Goal: Task Accomplishment & Management: Manage account settings

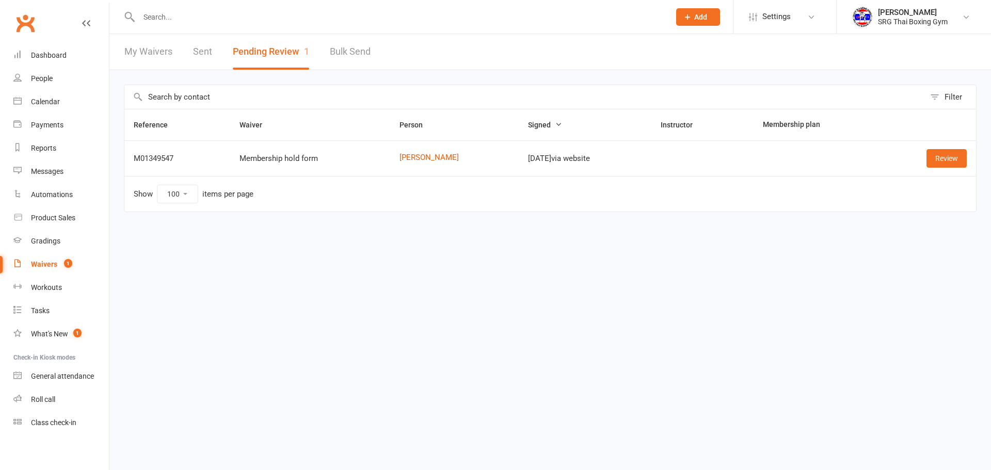
select select "100"
click at [162, 8] on div at bounding box center [393, 17] width 539 height 34
click at [163, 11] on input "text" at bounding box center [399, 17] width 527 height 14
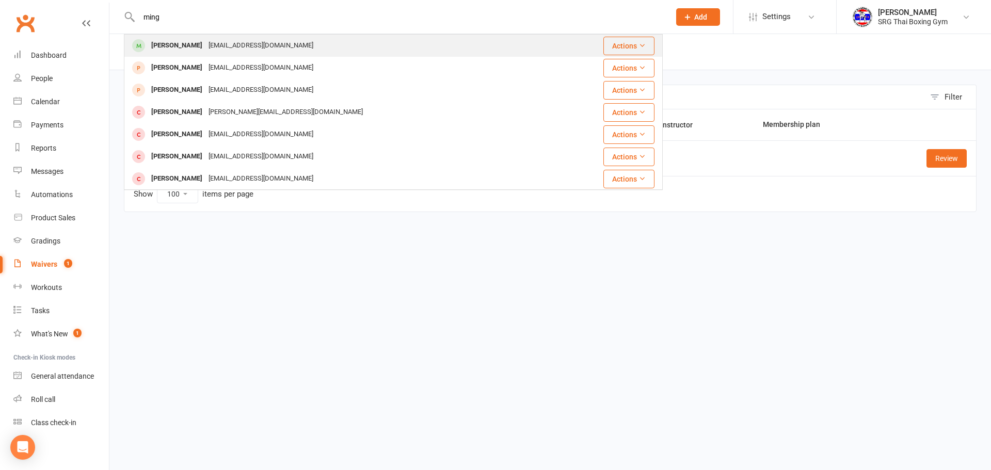
type input "ming"
click at [198, 35] on div "[PERSON_NAME] [EMAIL_ADDRESS][DOMAIN_NAME]" at bounding box center [341, 45] width 433 height 21
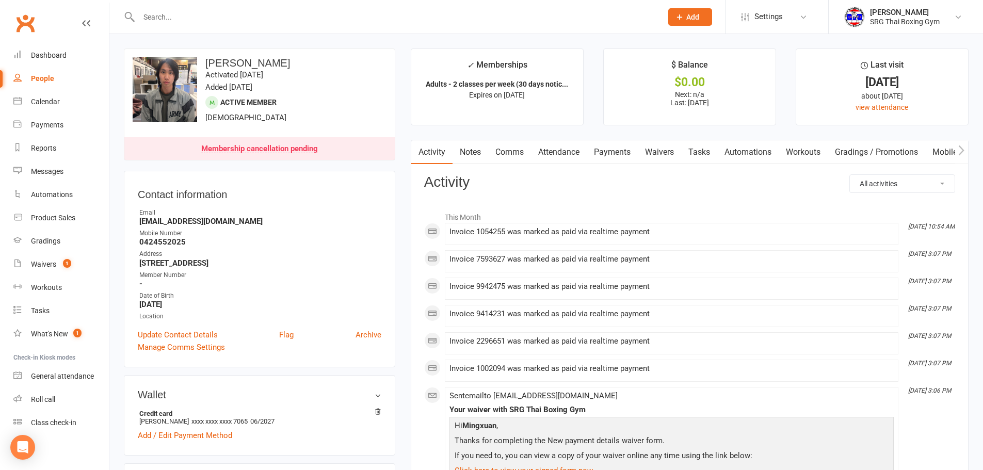
click at [600, 152] on link "Payments" at bounding box center [612, 152] width 51 height 24
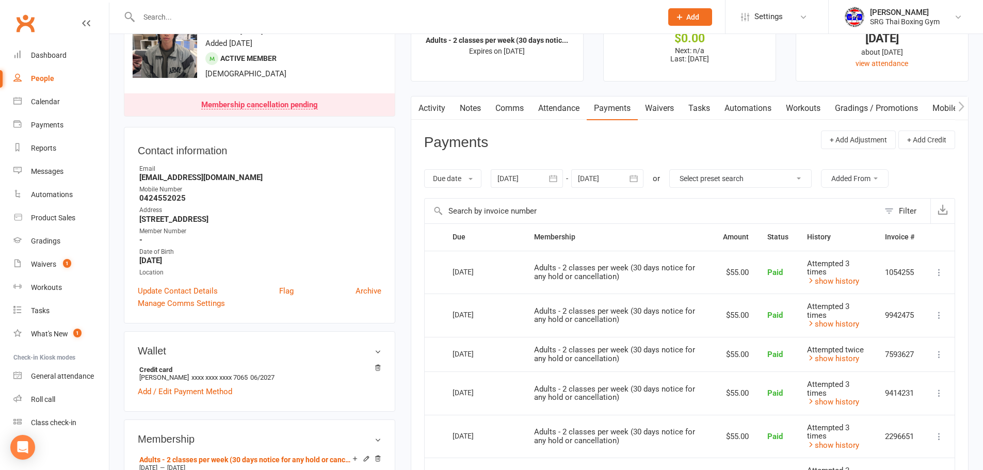
scroll to position [103, 0]
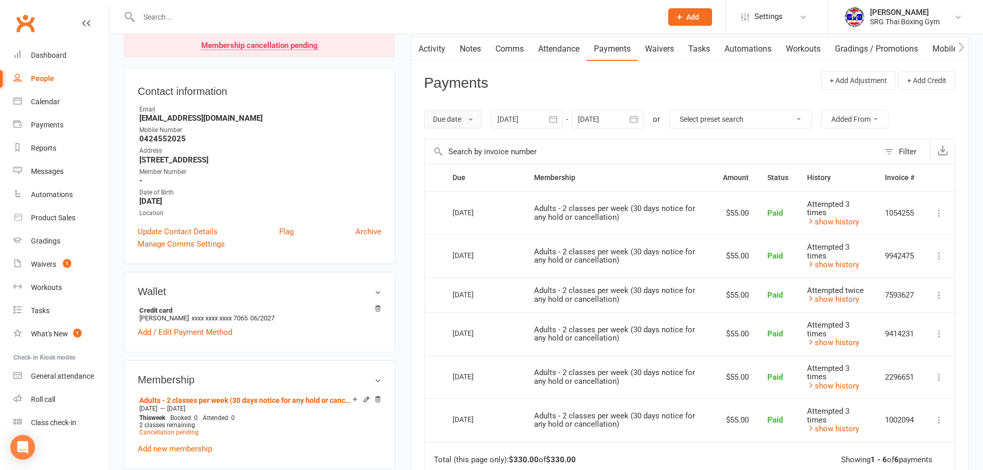
click at [445, 122] on button "Due date" at bounding box center [452, 119] width 57 height 19
click at [467, 188] on link "Date failed" at bounding box center [476, 183] width 102 height 21
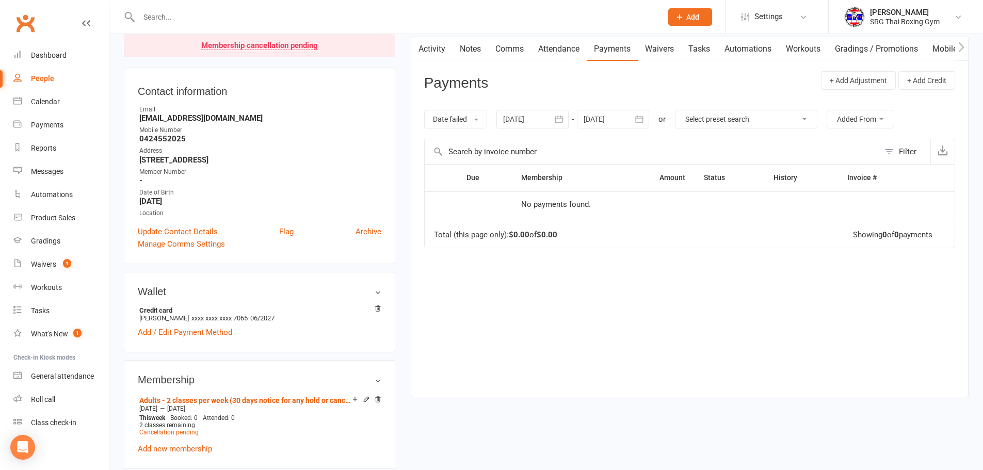
click at [612, 116] on div at bounding box center [613, 119] width 72 height 19
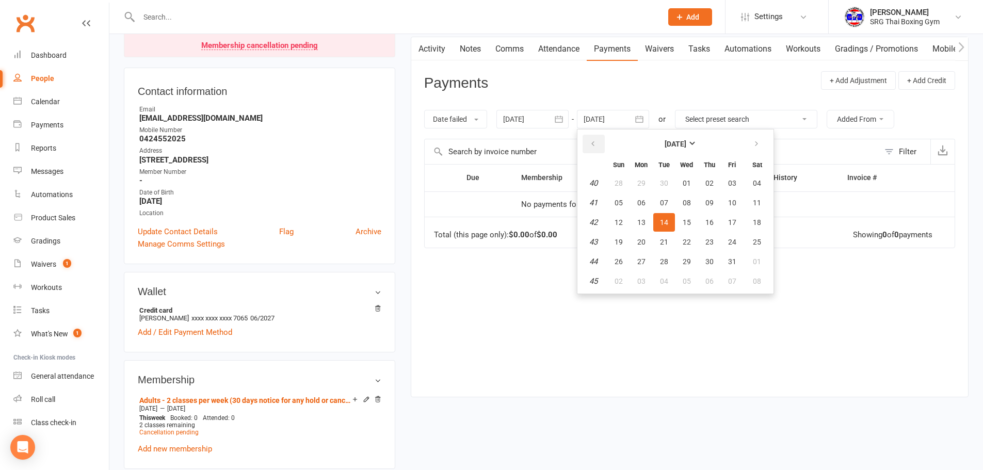
click at [588, 144] on button "button" at bounding box center [594, 144] width 22 height 19
click at [587, 144] on button "button" at bounding box center [594, 144] width 22 height 19
drag, startPoint x: 610, startPoint y: 189, endPoint x: 624, endPoint y: 176, distance: 19.0
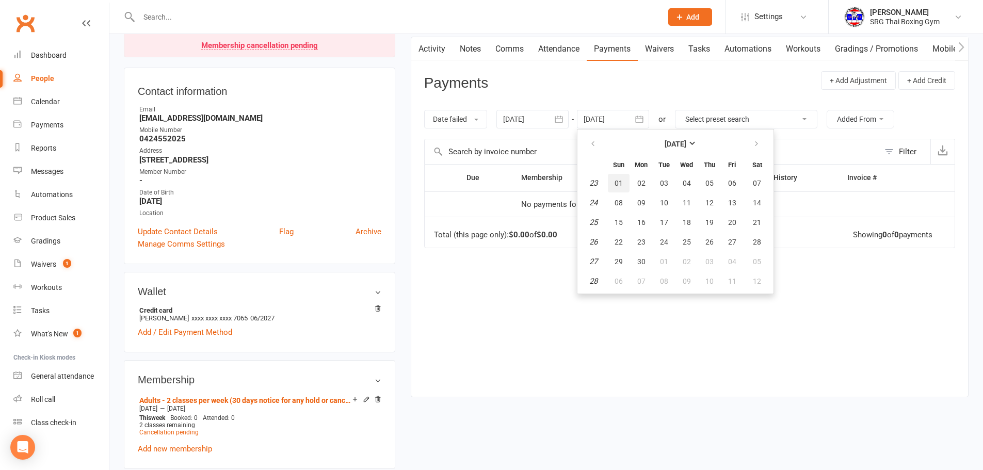
click at [615, 184] on button "01" at bounding box center [619, 183] width 22 height 19
type input "[DATE]"
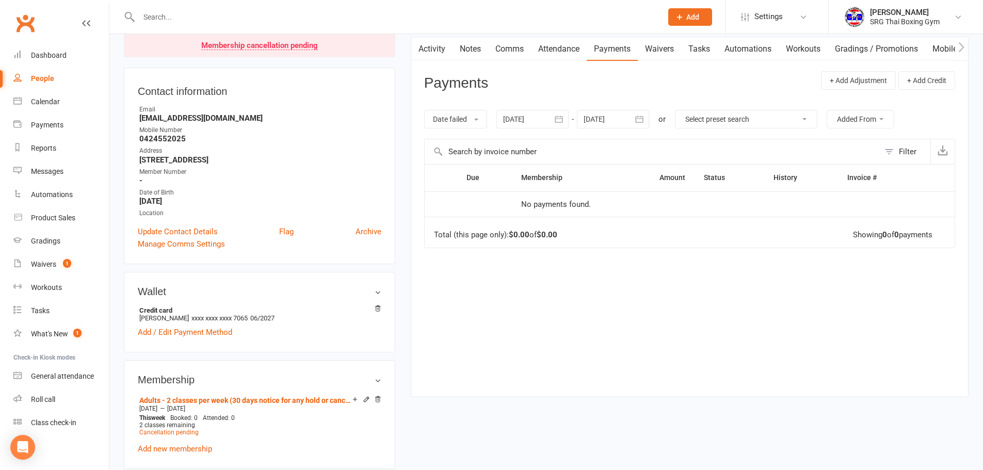
click at [519, 116] on div at bounding box center [533, 119] width 72 height 19
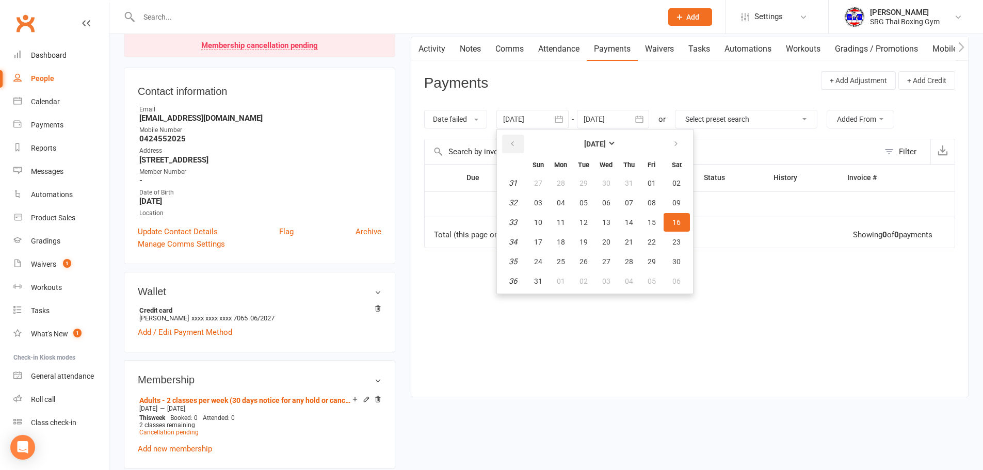
click at [517, 139] on button "button" at bounding box center [513, 144] width 22 height 19
drag, startPoint x: 517, startPoint y: 139, endPoint x: 552, endPoint y: 173, distance: 48.9
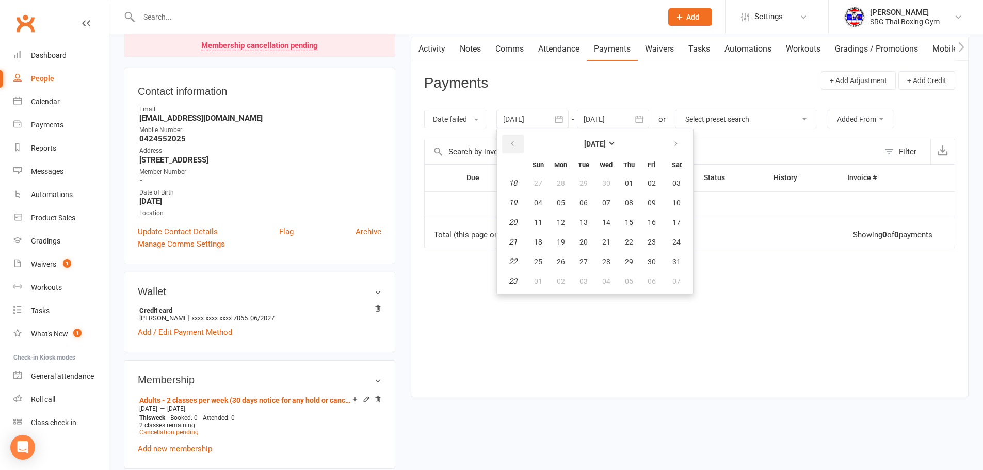
click at [517, 145] on button "button" at bounding box center [513, 144] width 22 height 19
click at [549, 180] on button "23" at bounding box center [539, 183] width 22 height 19
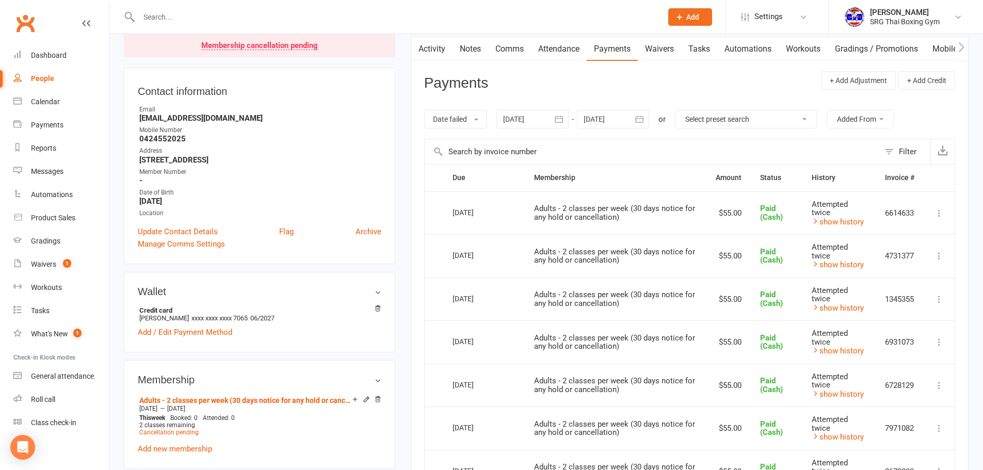
click at [509, 111] on div at bounding box center [533, 119] width 72 height 19
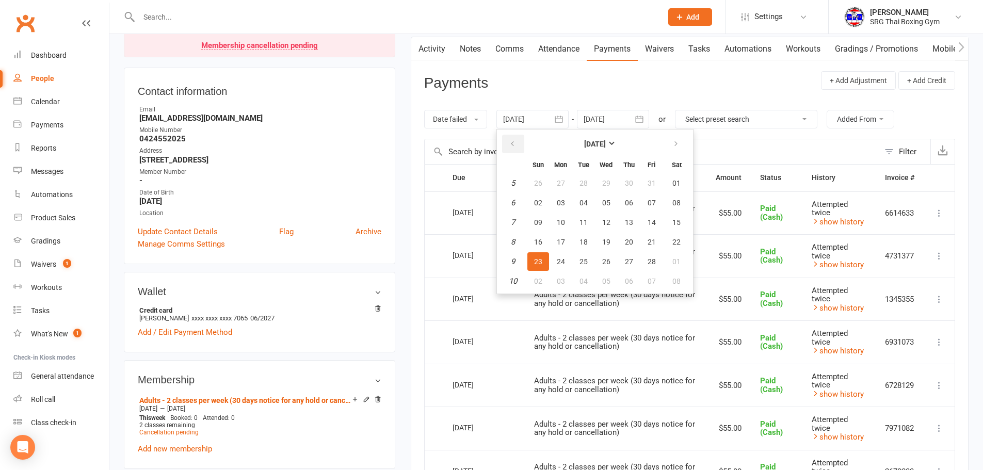
click at [508, 138] on button "button" at bounding box center [513, 144] width 22 height 19
click at [509, 138] on button "button" at bounding box center [513, 144] width 22 height 19
click at [509, 139] on button "button" at bounding box center [513, 144] width 22 height 19
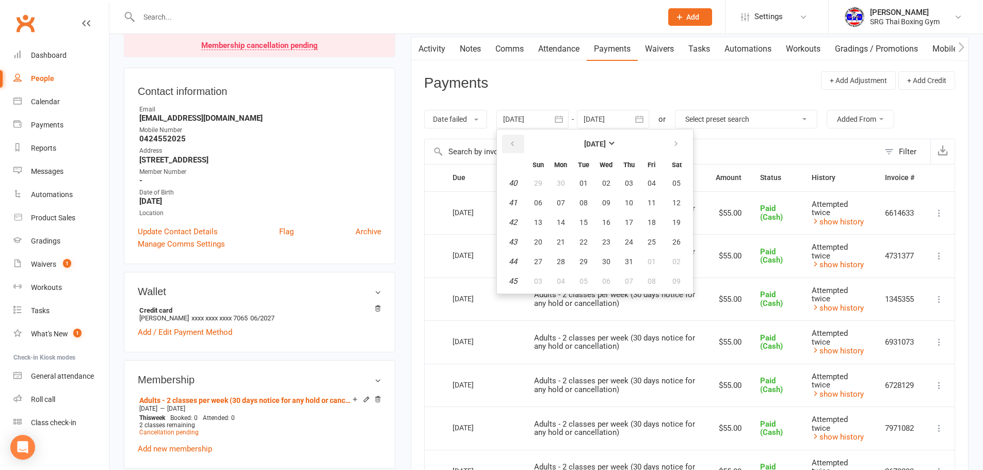
click at [509, 139] on button "button" at bounding box center [513, 144] width 22 height 19
click at [544, 188] on button "28" at bounding box center [539, 183] width 22 height 19
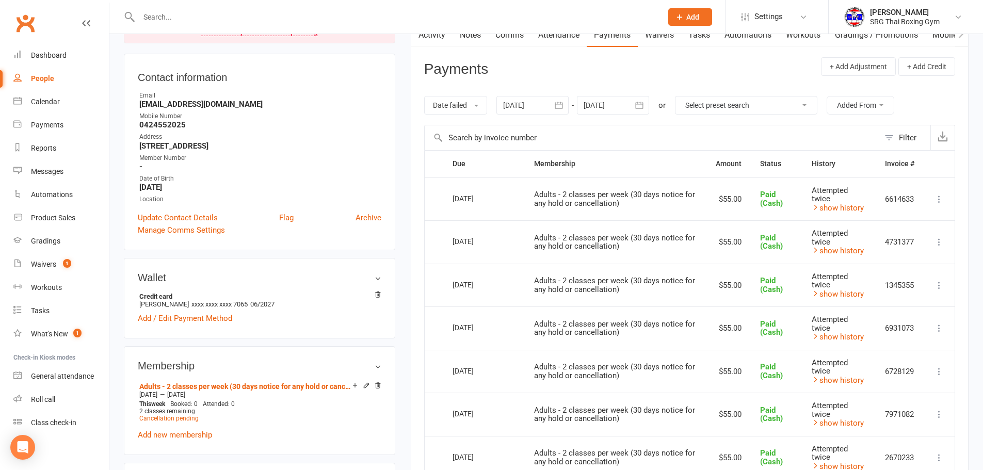
scroll to position [22, 0]
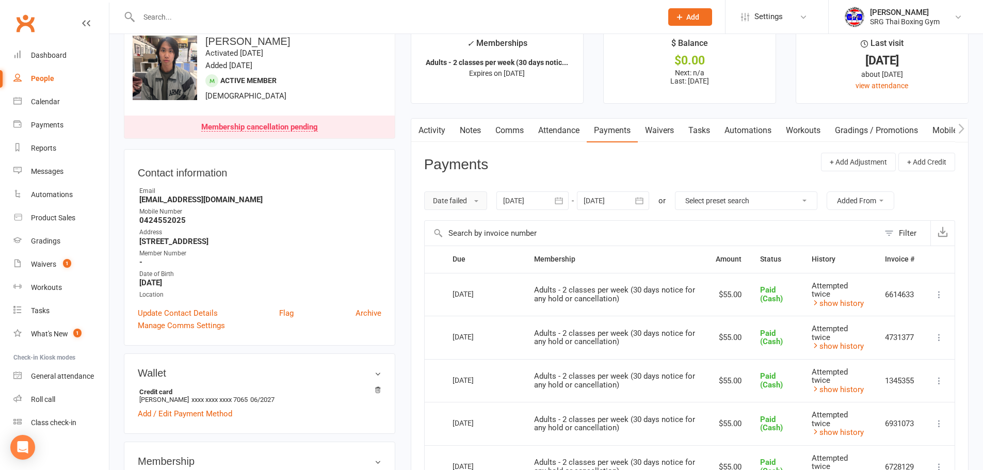
click at [481, 194] on button "Date failed" at bounding box center [455, 201] width 63 height 19
click at [484, 215] on link "Due date" at bounding box center [476, 224] width 102 height 21
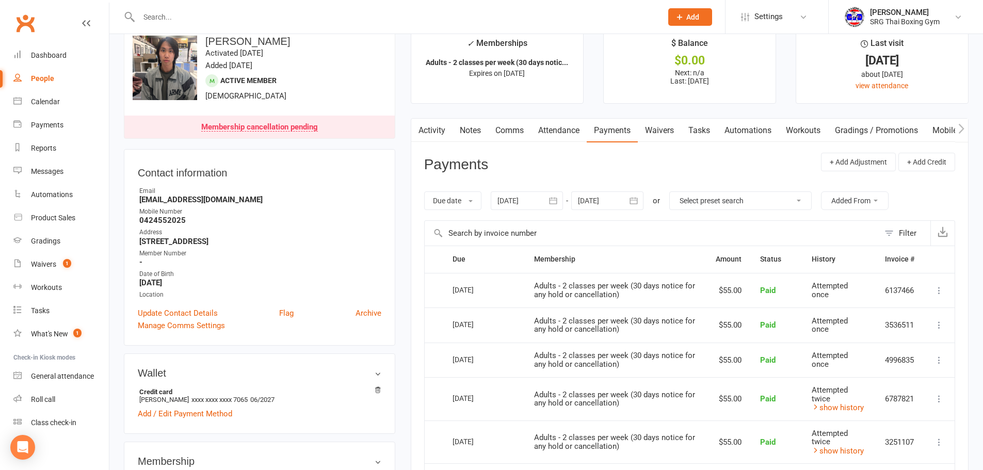
click at [529, 196] on div at bounding box center [527, 201] width 72 height 19
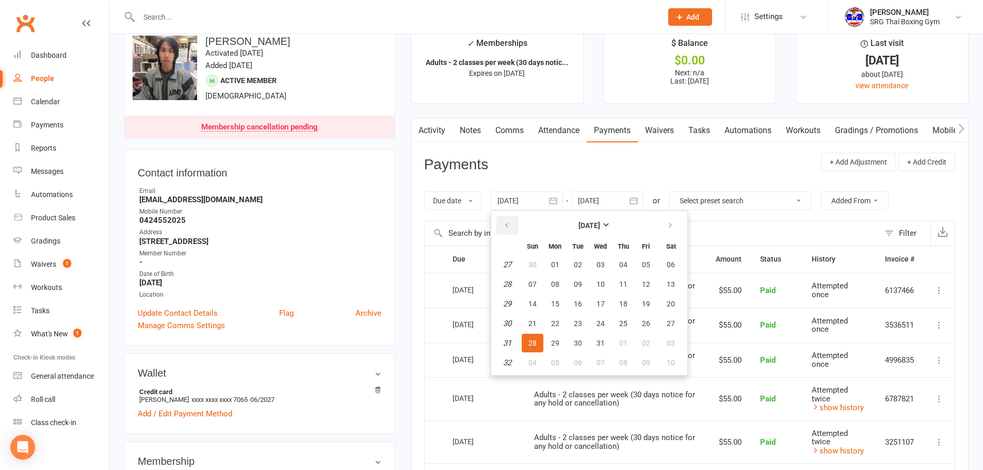
click at [511, 228] on icon "button" at bounding box center [506, 225] width 7 height 8
click at [511, 227] on icon "button" at bounding box center [506, 225] width 7 height 8
click at [511, 226] on icon "button" at bounding box center [506, 225] width 7 height 8
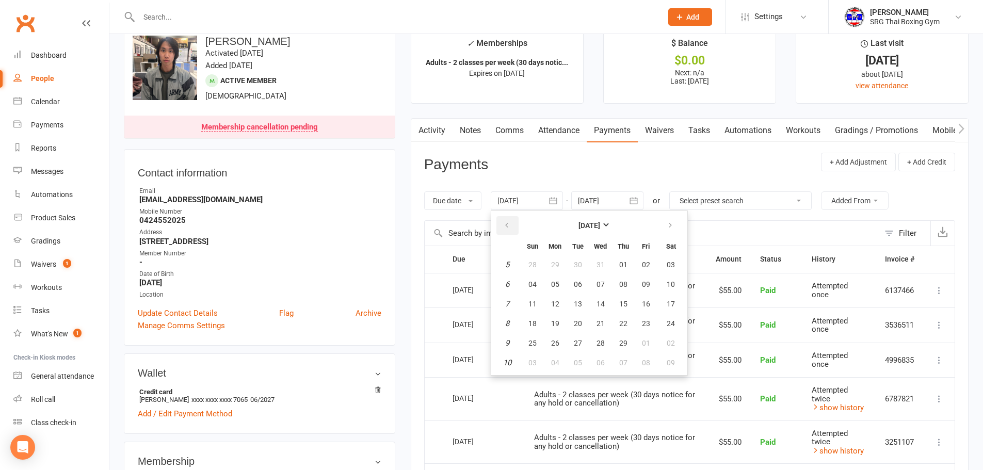
click at [511, 226] on icon "button" at bounding box center [506, 225] width 7 height 8
click at [537, 266] on span "26" at bounding box center [533, 265] width 8 height 8
type input "[DATE]"
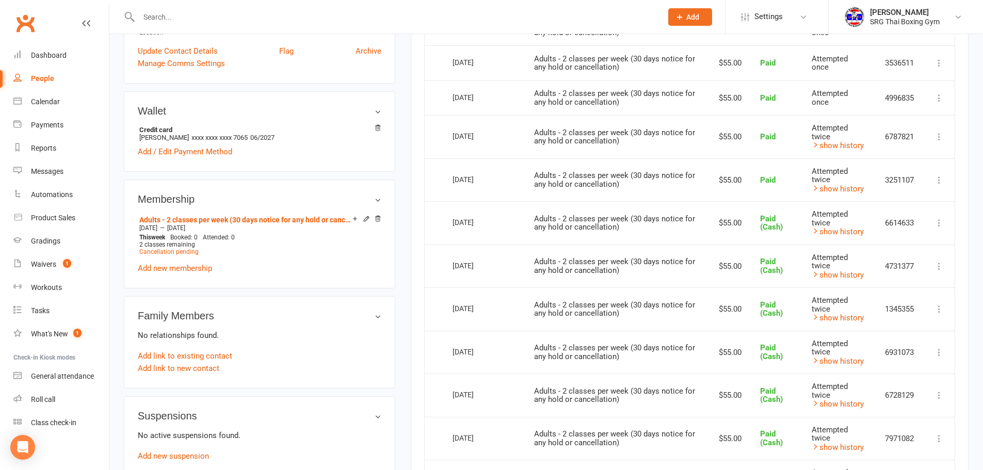
scroll to position [0, 0]
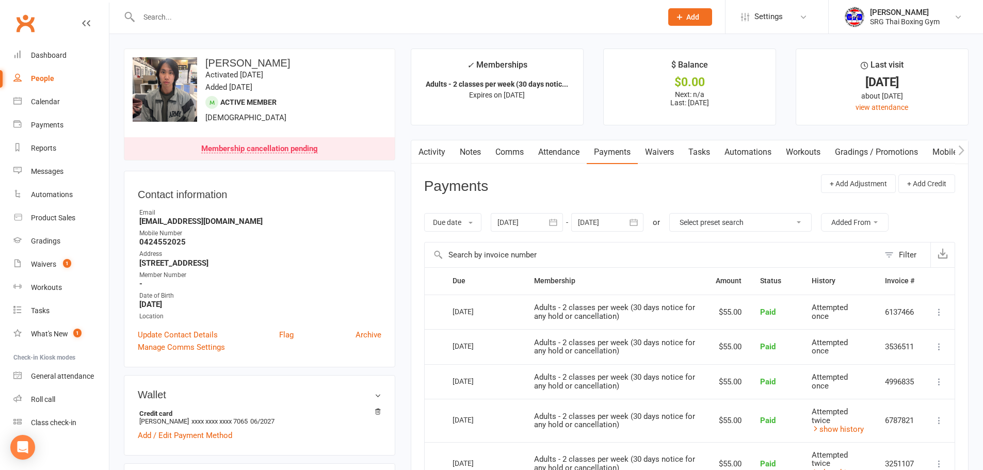
click at [638, 221] on icon "button" at bounding box center [634, 222] width 8 height 7
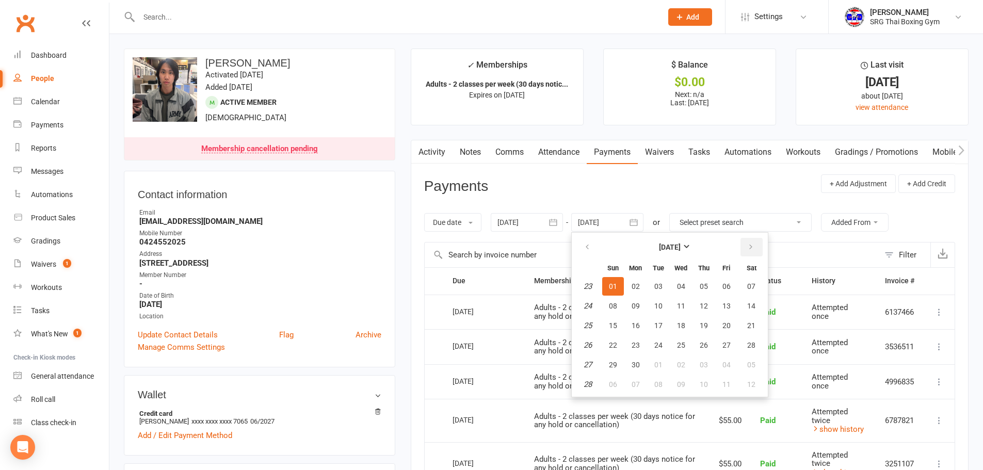
click at [756, 247] on button "button" at bounding box center [752, 247] width 22 height 19
click at [748, 347] on span "27" at bounding box center [751, 345] width 8 height 8
type input "[DATE]"
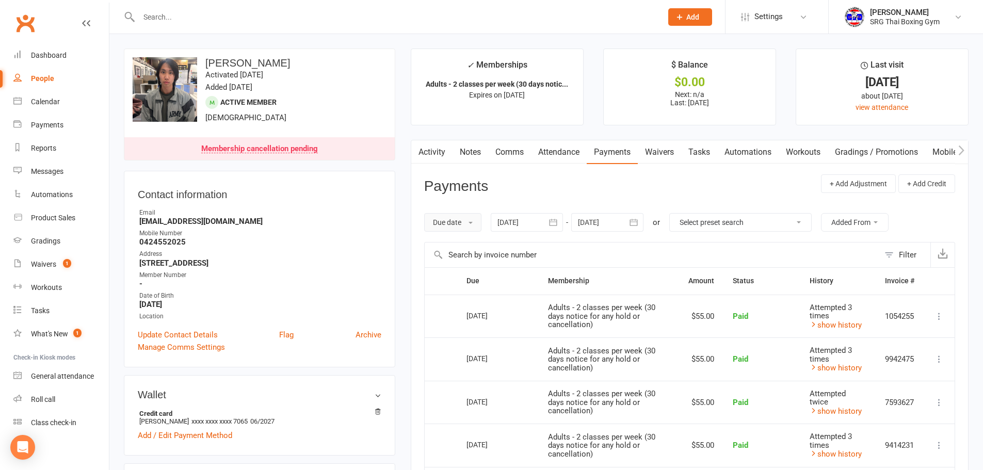
click at [464, 225] on button "Due date" at bounding box center [452, 222] width 57 height 19
click at [470, 288] on link "Date failed" at bounding box center [476, 287] width 102 height 21
